Goal: Find contact information: Find contact information

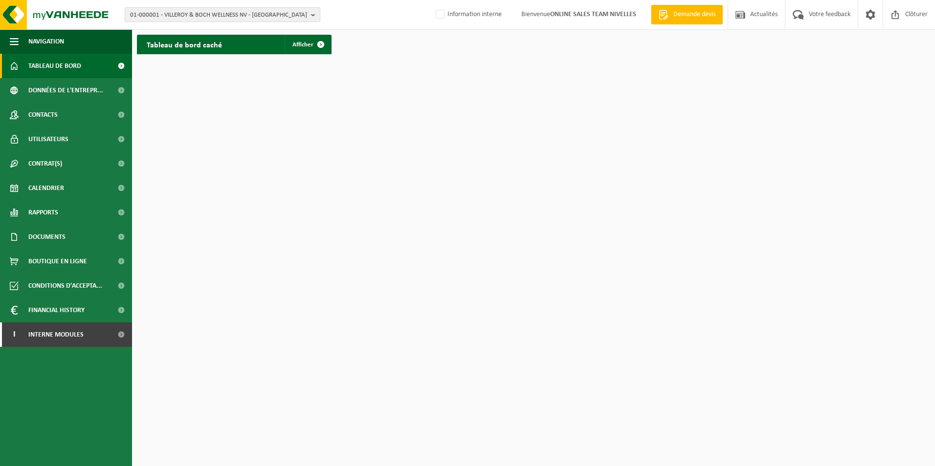
click at [209, 11] on span "01-000001 - VILLEROY & BOCH WELLNESS NV - [GEOGRAPHIC_DATA]" at bounding box center [218, 15] width 177 height 15
paste input "10-997219"
type input "10-997219"
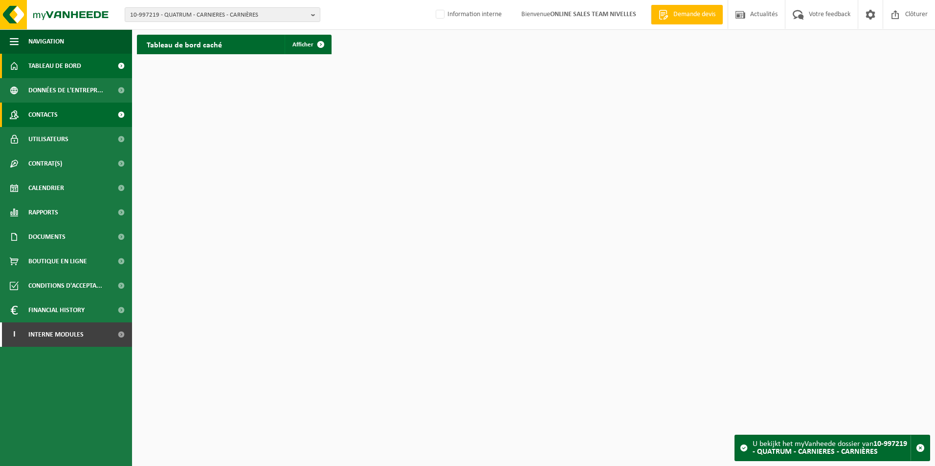
click at [43, 112] on span "Contacts" at bounding box center [42, 115] width 29 height 24
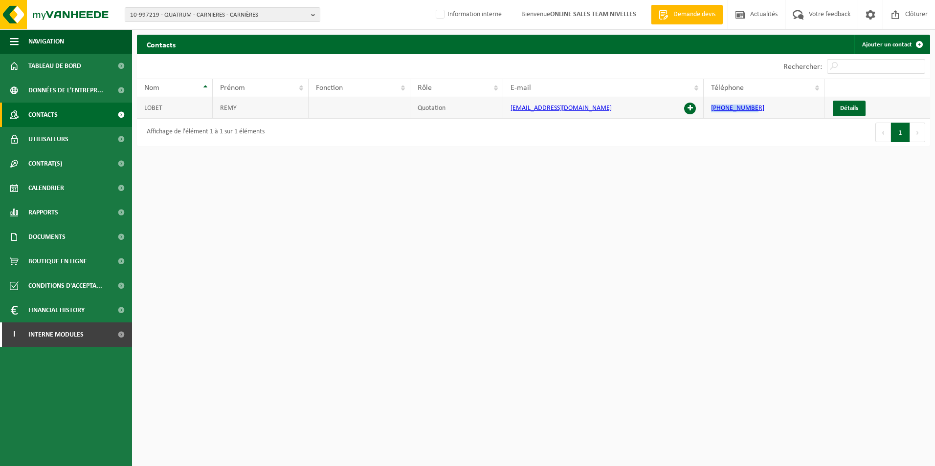
drag, startPoint x: 760, startPoint y: 109, endPoint x: 710, endPoint y: 107, distance: 49.9
click at [710, 107] on td "+32498112402" at bounding box center [763, 108] width 121 height 22
drag, startPoint x: 710, startPoint y: 107, endPoint x: 737, endPoint y: 108, distance: 26.9
copy link "+32498112402"
